Goal: Information Seeking & Learning: Learn about a topic

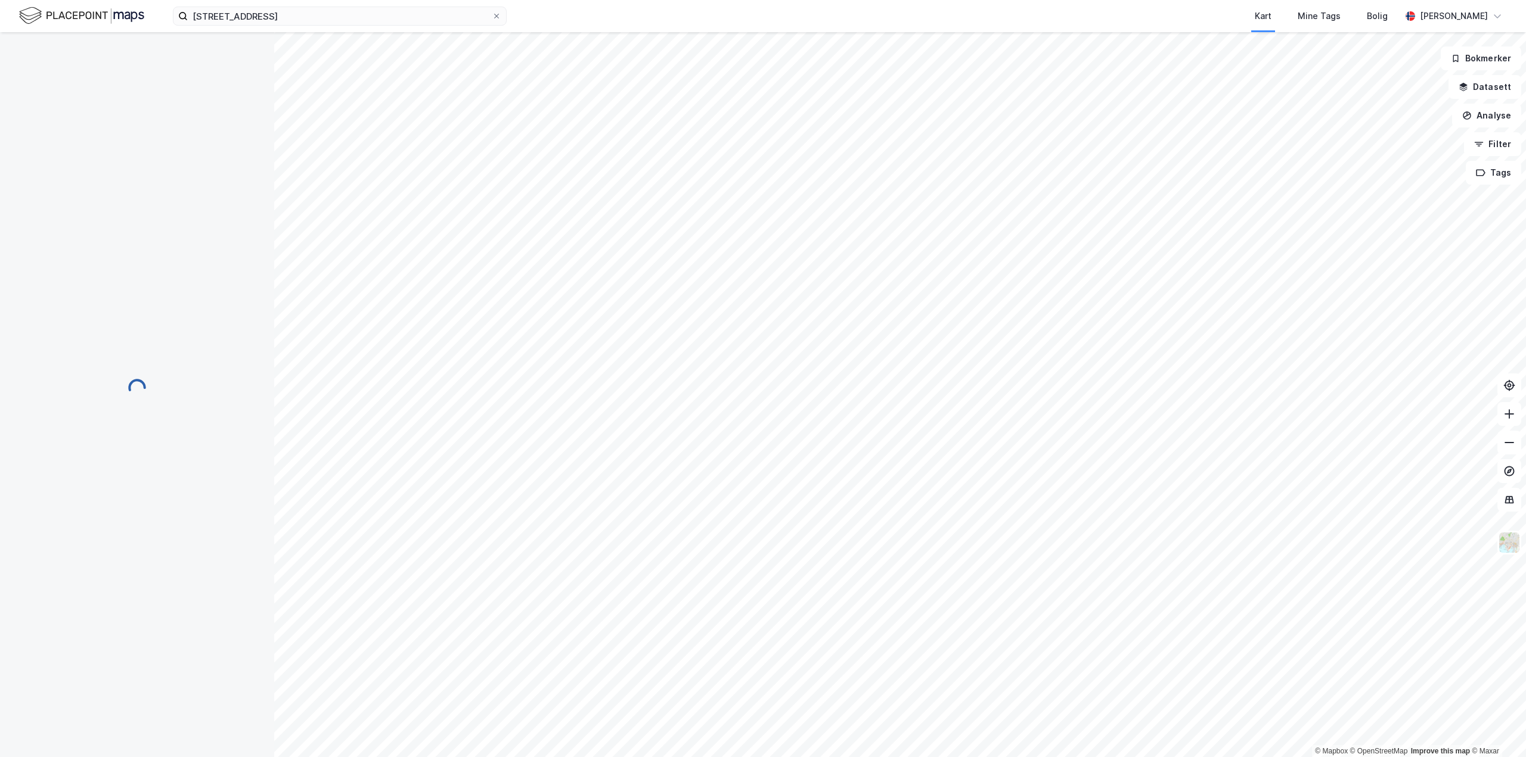
scroll to position [11, 0]
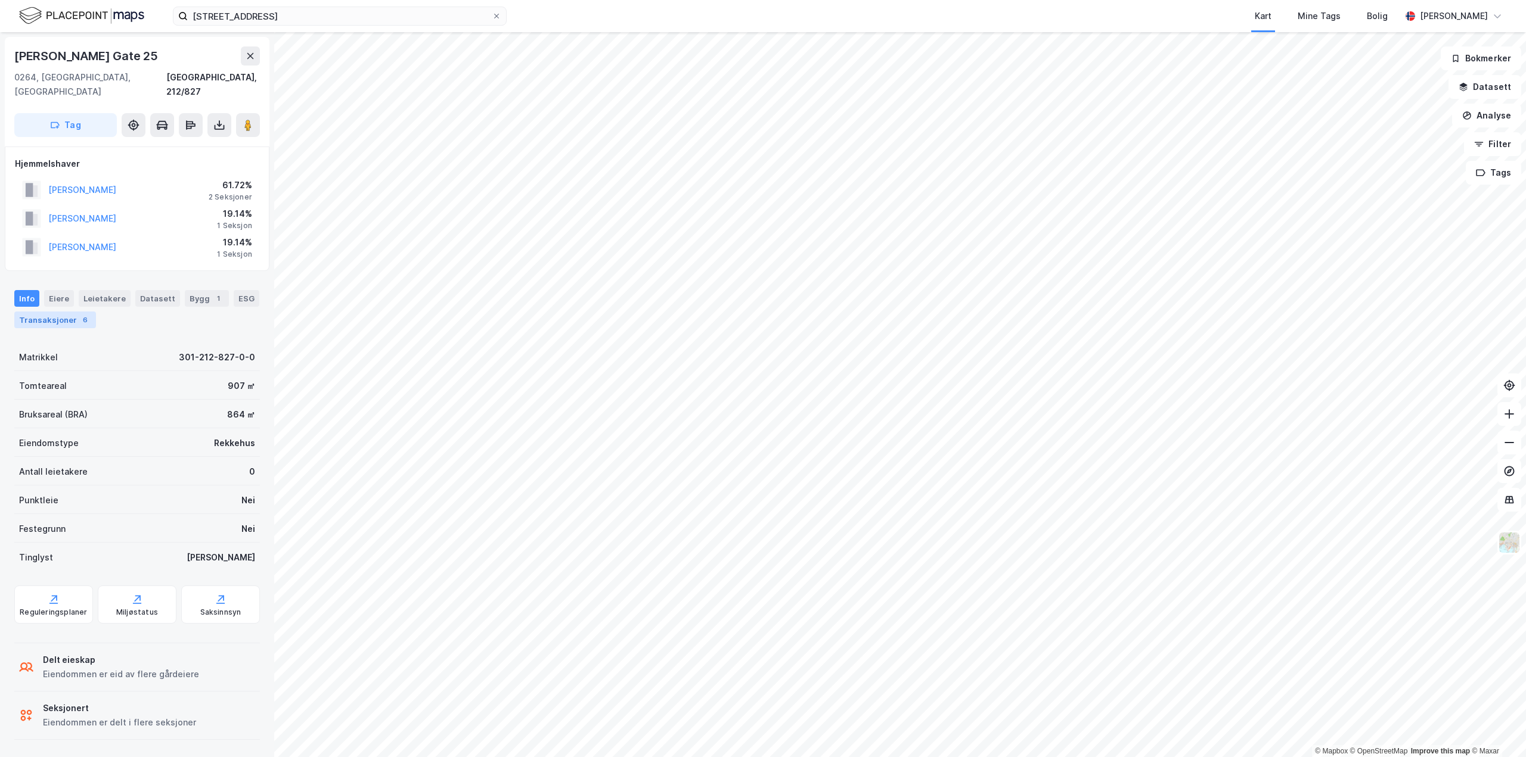
click at [85, 314] on div "6" at bounding box center [85, 320] width 12 height 12
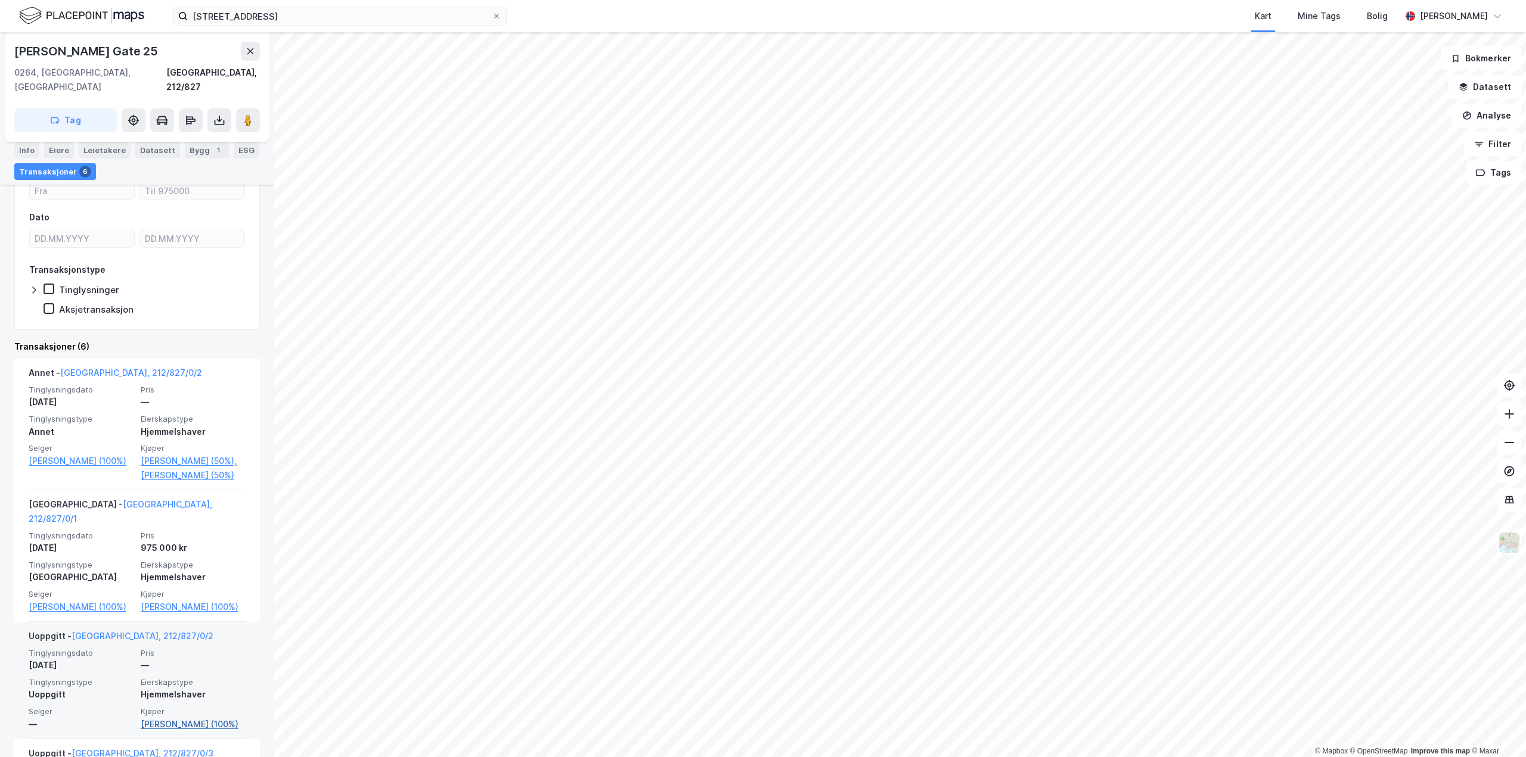
scroll to position [153, 0]
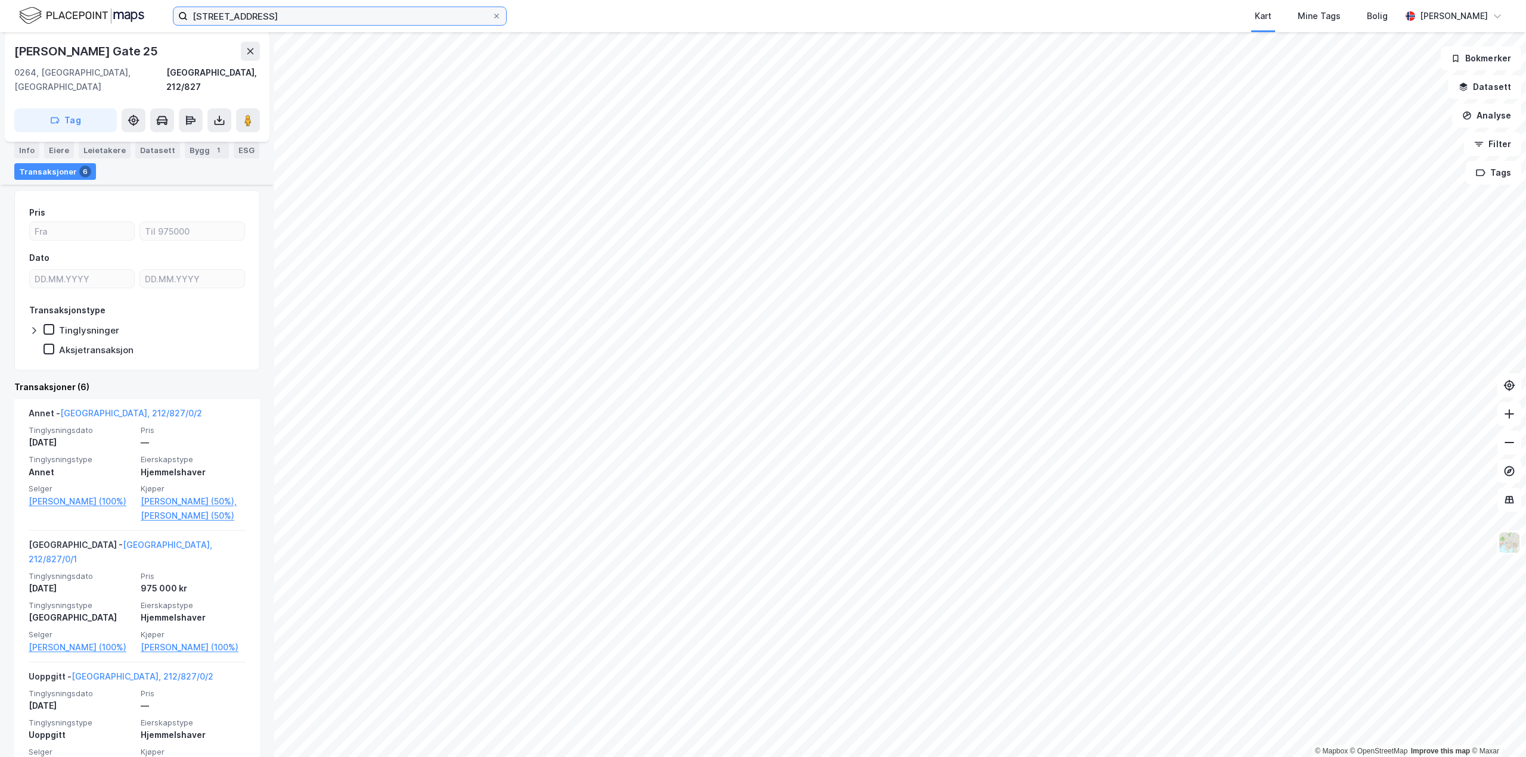
click at [297, 18] on input "[STREET_ADDRESS]" at bounding box center [340, 16] width 304 height 18
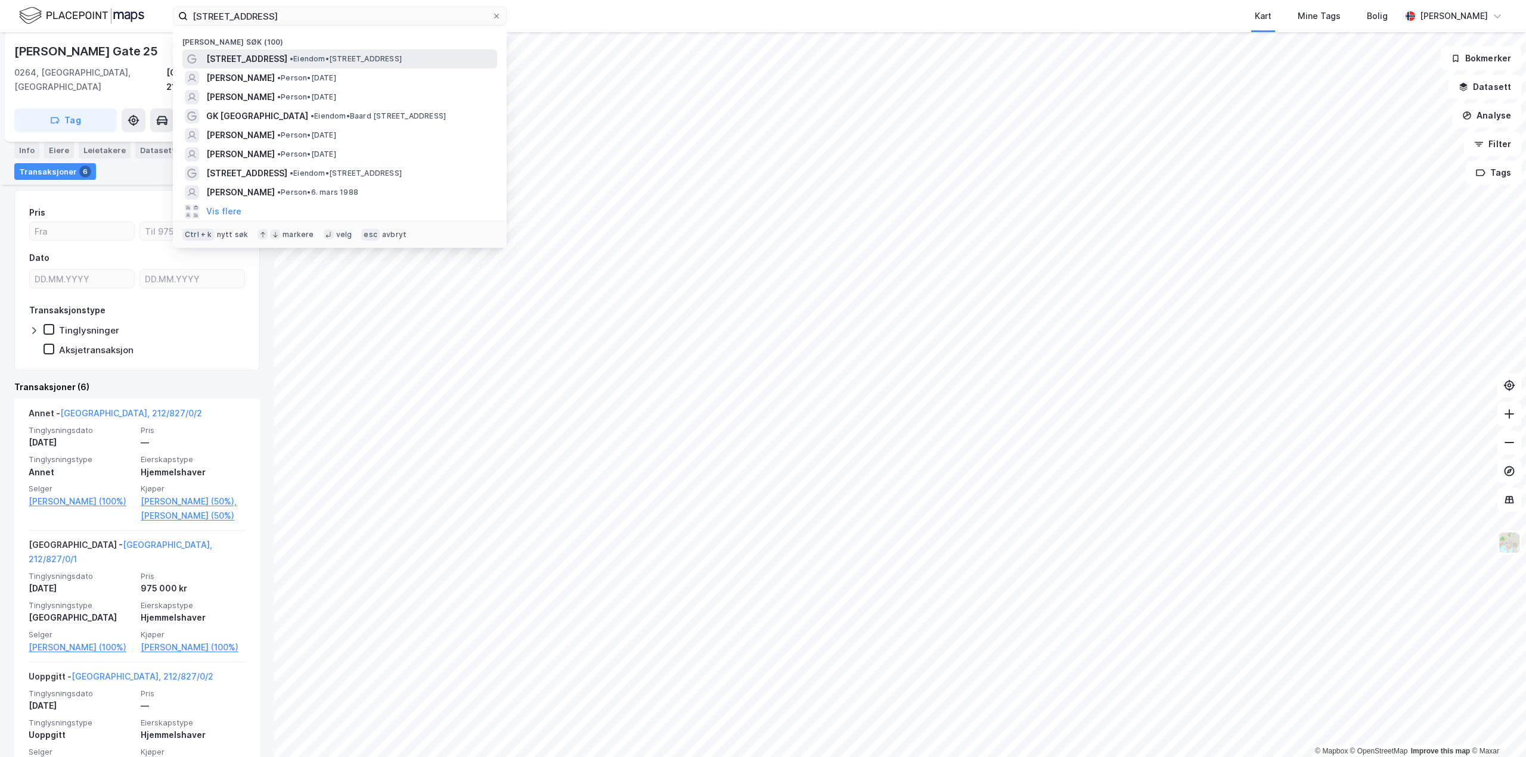
click at [313, 61] on span "• Eiendom • [STREET_ADDRESS]" at bounding box center [346, 59] width 112 height 10
